Goal: Check status: Check status

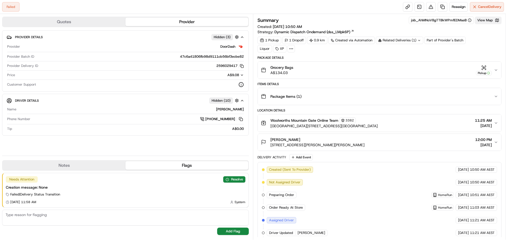
click at [481, 20] on button "View Map" at bounding box center [488, 20] width 27 height 7
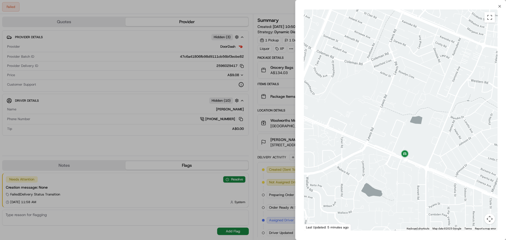
click at [134, 90] on div at bounding box center [253, 120] width 506 height 240
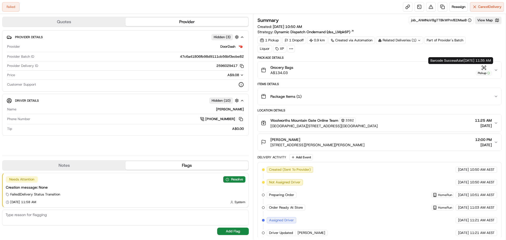
drag, startPoint x: 483, startPoint y: 66, endPoint x: 473, endPoint y: 65, distance: 9.8
click at [483, 64] on button "Grocery Bags A$134.03 Pickup" at bounding box center [379, 70] width 243 height 17
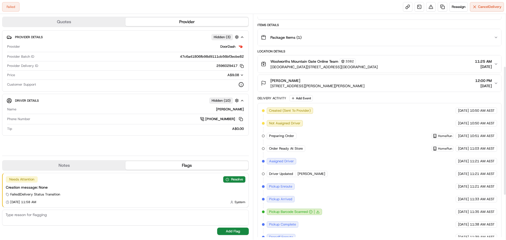
scroll to position [90, 0]
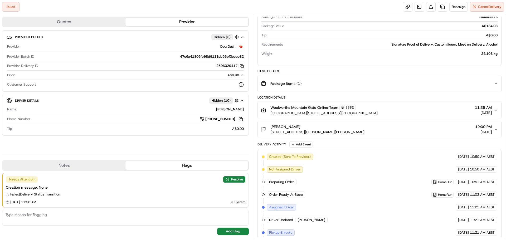
click at [494, 128] on icon "button" at bounding box center [495, 129] width 4 height 4
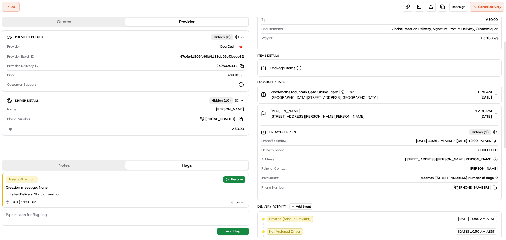
scroll to position [105, 0]
drag, startPoint x: 495, startPoint y: 113, endPoint x: 487, endPoint y: 114, distance: 8.2
click at [494, 113] on icon "button" at bounding box center [495, 113] width 4 height 4
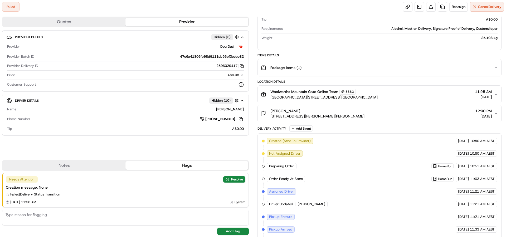
click at [496, 114] on icon "button" at bounding box center [495, 113] width 4 height 4
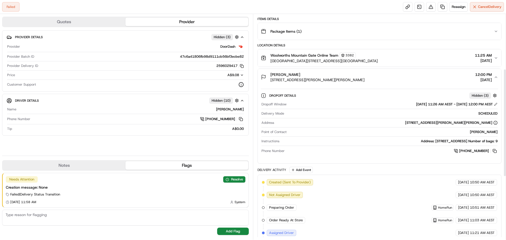
scroll to position [115, 0]
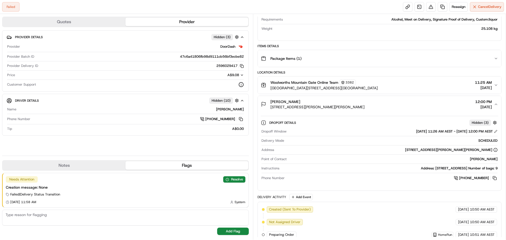
click at [292, 101] on span "[PERSON_NAME]" at bounding box center [285, 101] width 30 height 5
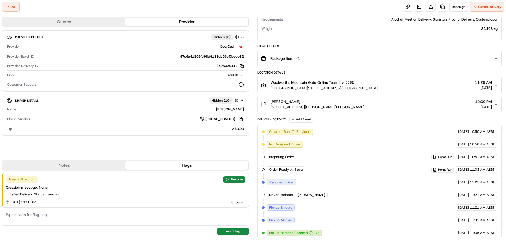
click at [292, 101] on span "[PERSON_NAME]" at bounding box center [285, 101] width 30 height 5
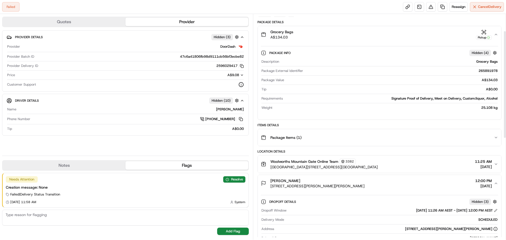
scroll to position [0, 0]
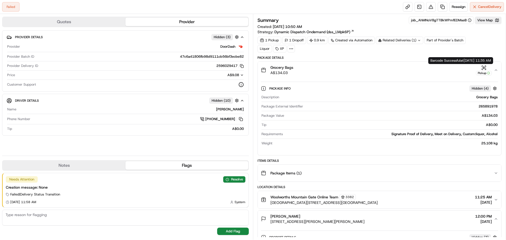
click at [483, 67] on icon "button" at bounding box center [483, 67] width 0 height 2
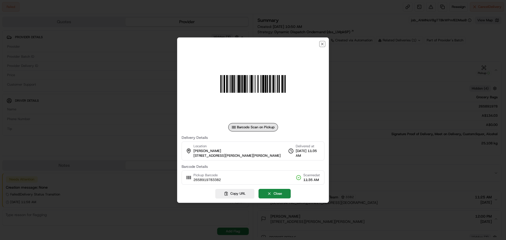
click at [321, 43] on icon "button" at bounding box center [322, 44] width 4 height 4
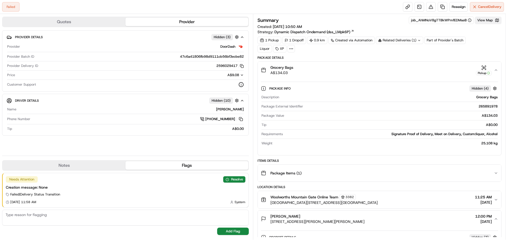
click at [484, 19] on button "View Map" at bounding box center [488, 20] width 27 height 7
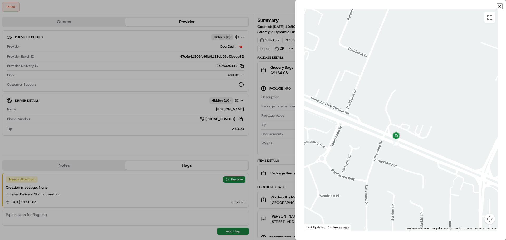
drag, startPoint x: 499, startPoint y: 7, endPoint x: 494, endPoint y: 7, distance: 5.5
click at [499, 7] on icon "button" at bounding box center [499, 6] width 4 height 4
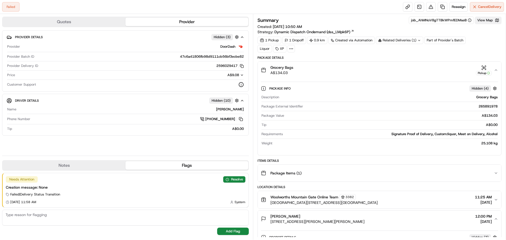
click at [480, 18] on button "View Map" at bounding box center [488, 20] width 27 height 7
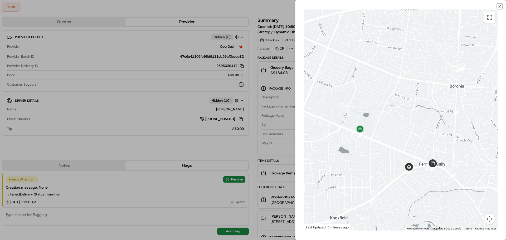
drag, startPoint x: 498, startPoint y: 6, endPoint x: 492, endPoint y: 13, distance: 9.3
click at [498, 6] on icon "button" at bounding box center [499, 6] width 4 height 4
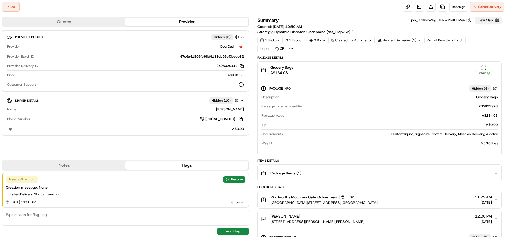
click at [484, 19] on button "View Map" at bounding box center [488, 20] width 27 height 7
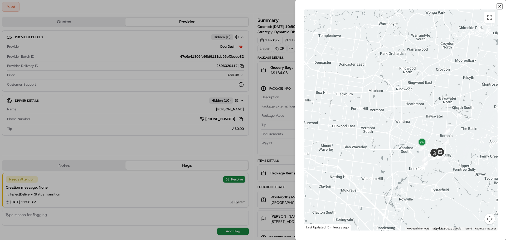
click at [499, 6] on icon "button" at bounding box center [499, 6] width 4 height 4
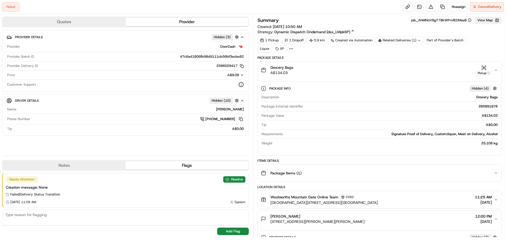
click at [482, 20] on button "View Map" at bounding box center [488, 20] width 27 height 7
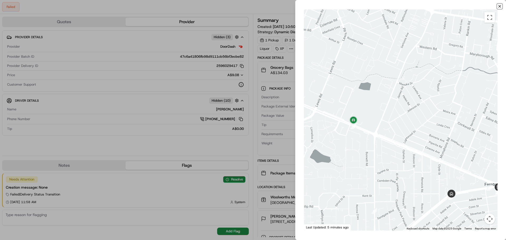
click at [499, 5] on icon "button" at bounding box center [499, 6] width 4 height 4
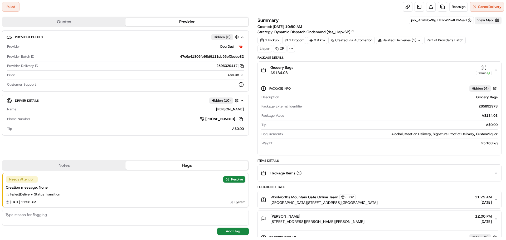
click at [485, 20] on button "View Map" at bounding box center [488, 20] width 27 height 7
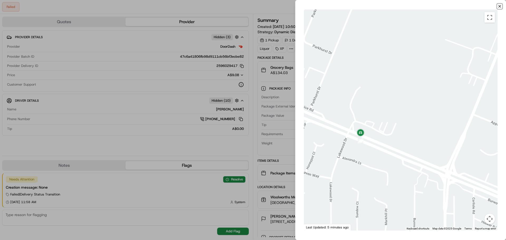
click at [500, 7] on icon "button" at bounding box center [499, 6] width 4 height 4
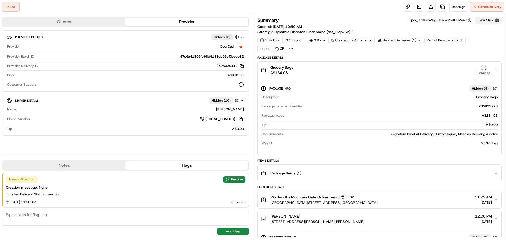
click at [487, 20] on button "View Map" at bounding box center [488, 20] width 27 height 7
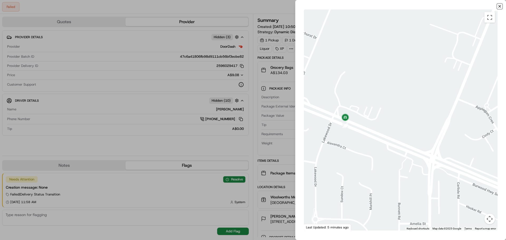
click at [499, 6] on icon "button" at bounding box center [499, 6] width 4 height 4
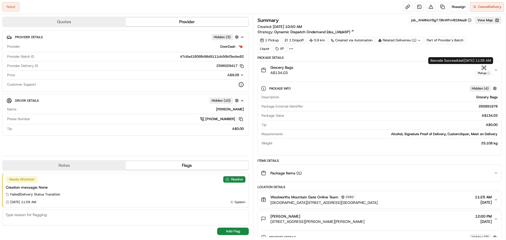
click at [485, 68] on icon "button" at bounding box center [483, 67] width 5 height 5
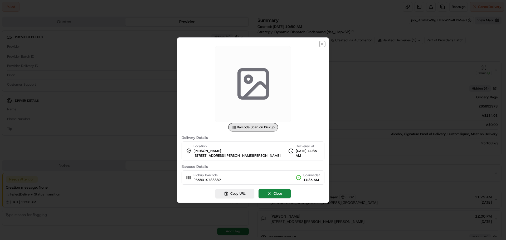
drag, startPoint x: 320, startPoint y: 42, endPoint x: 322, endPoint y: 46, distance: 4.3
click at [321, 43] on icon "button" at bounding box center [322, 44] width 4 height 4
